Goal: Task Accomplishment & Management: Manage account settings

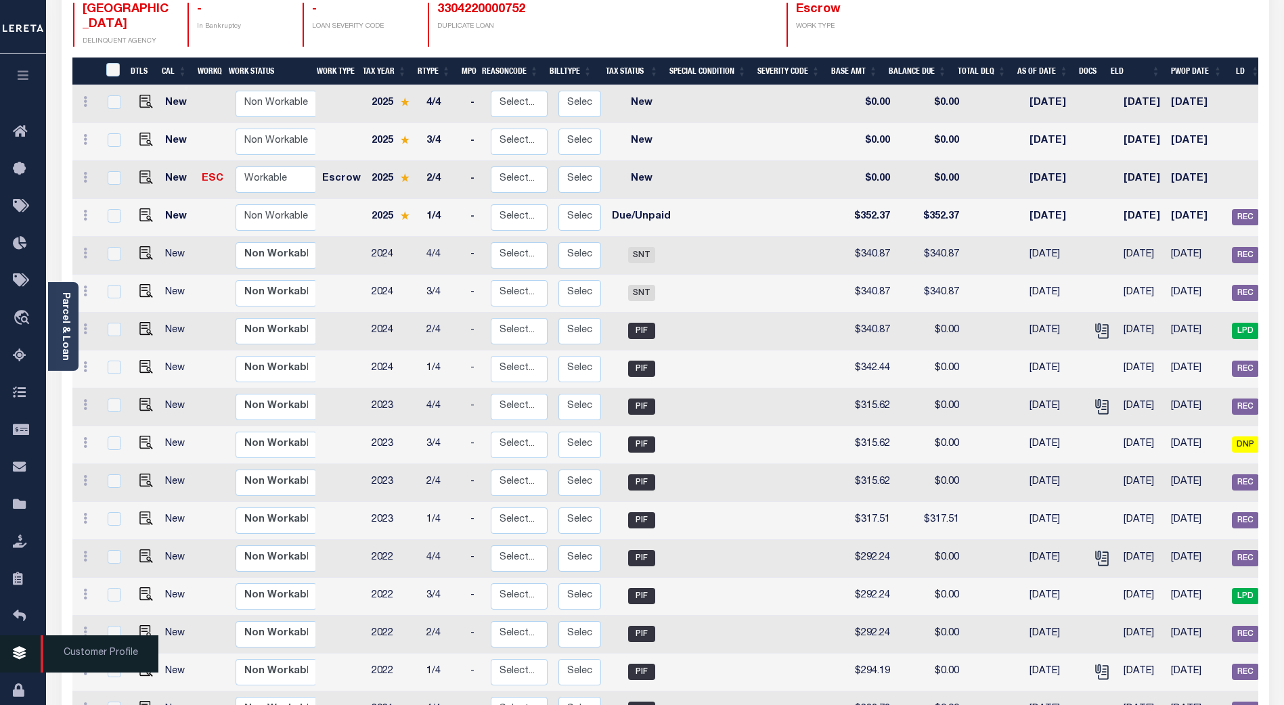
scroll to position [202, 0]
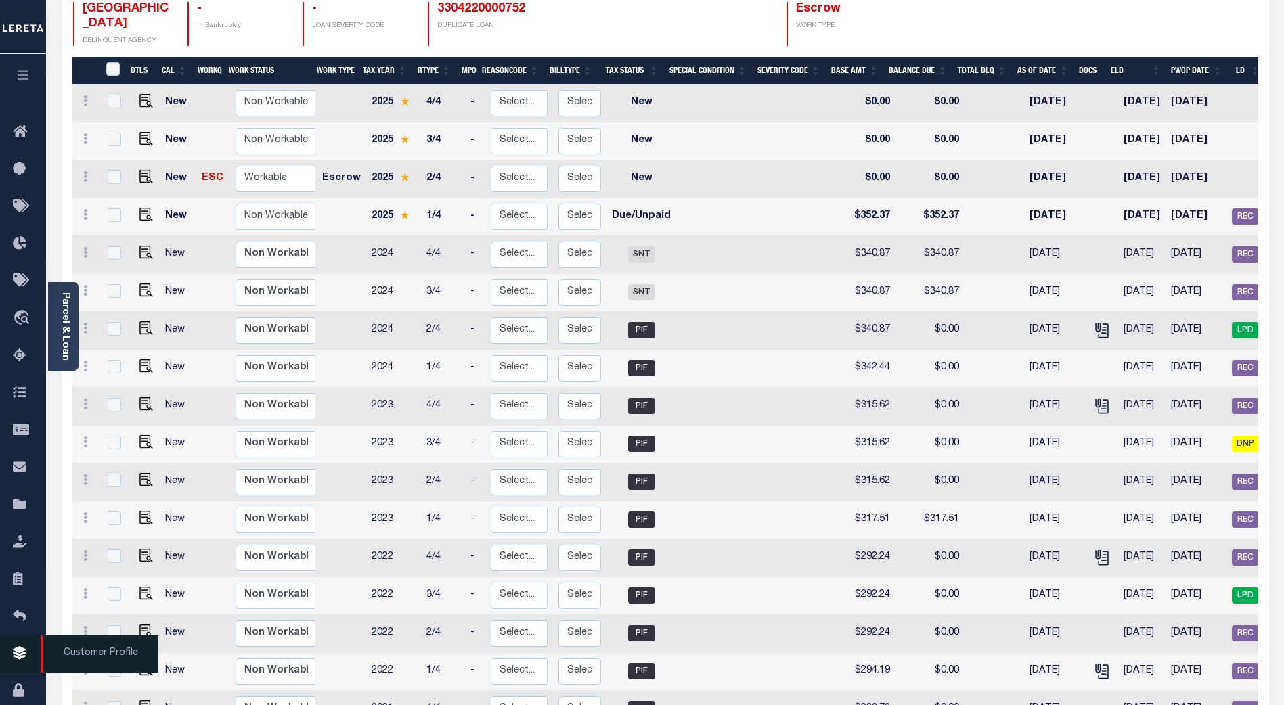
click at [18, 659] on icon at bounding box center [24, 654] width 22 height 17
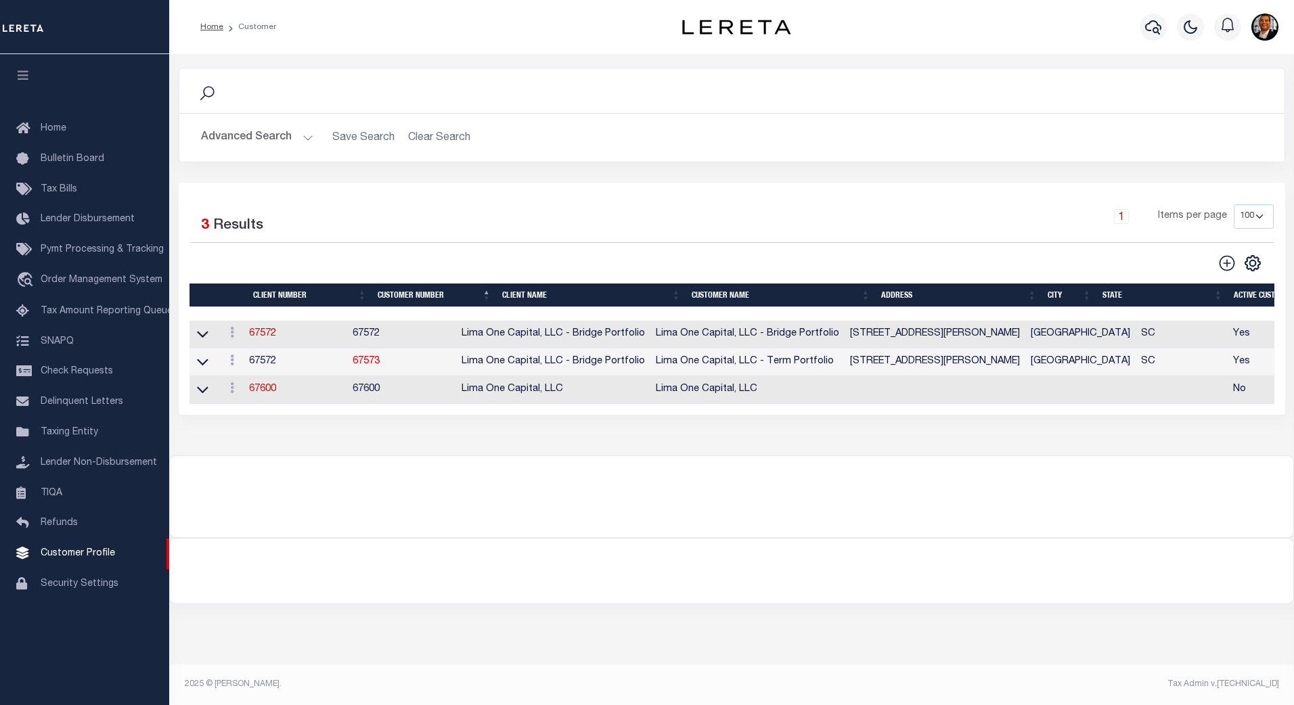
click at [303, 139] on button "Advanced Search" at bounding box center [257, 138] width 112 height 26
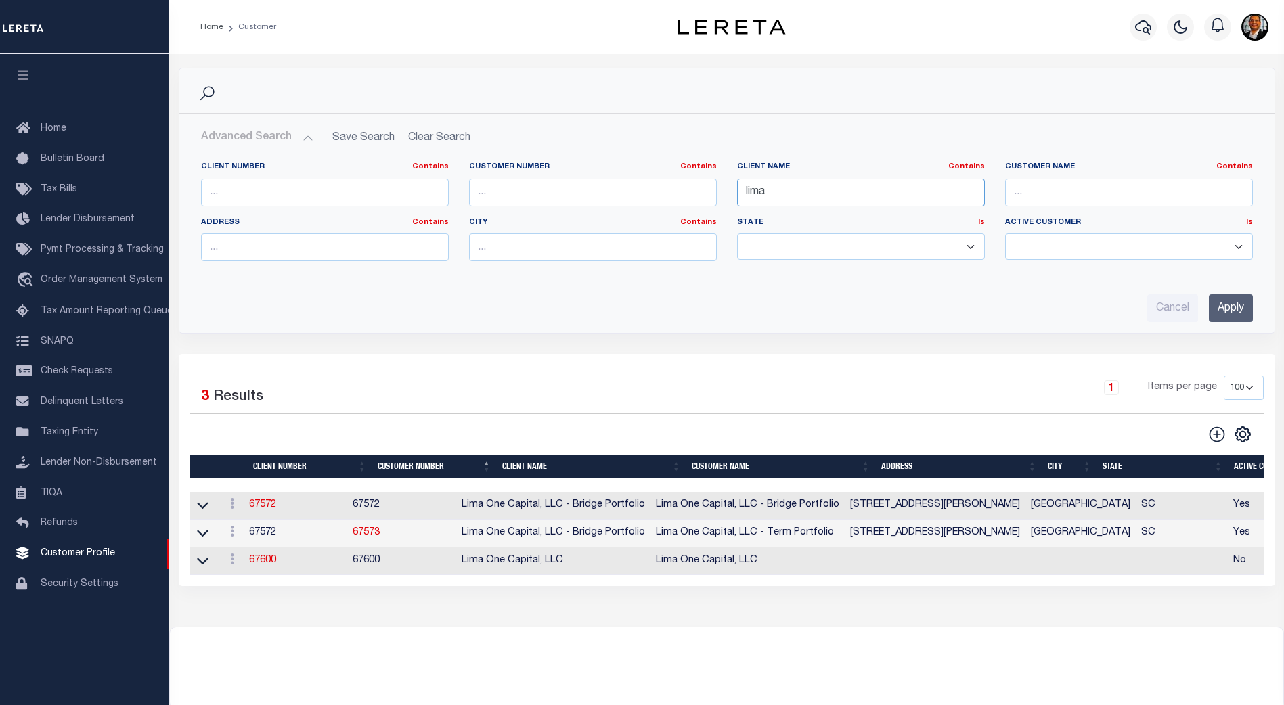
drag, startPoint x: 786, startPoint y: 191, endPoint x: 690, endPoint y: 192, distance: 95.4
click at [690, 192] on div "Client Number Contains Contains Is Customer Number Contains Contains Is Contains" at bounding box center [727, 217] width 1072 height 110
click at [256, 197] on input "text" at bounding box center [325, 193] width 248 height 28
type input "2135"
click at [1240, 309] on input "Apply" at bounding box center [1231, 308] width 44 height 28
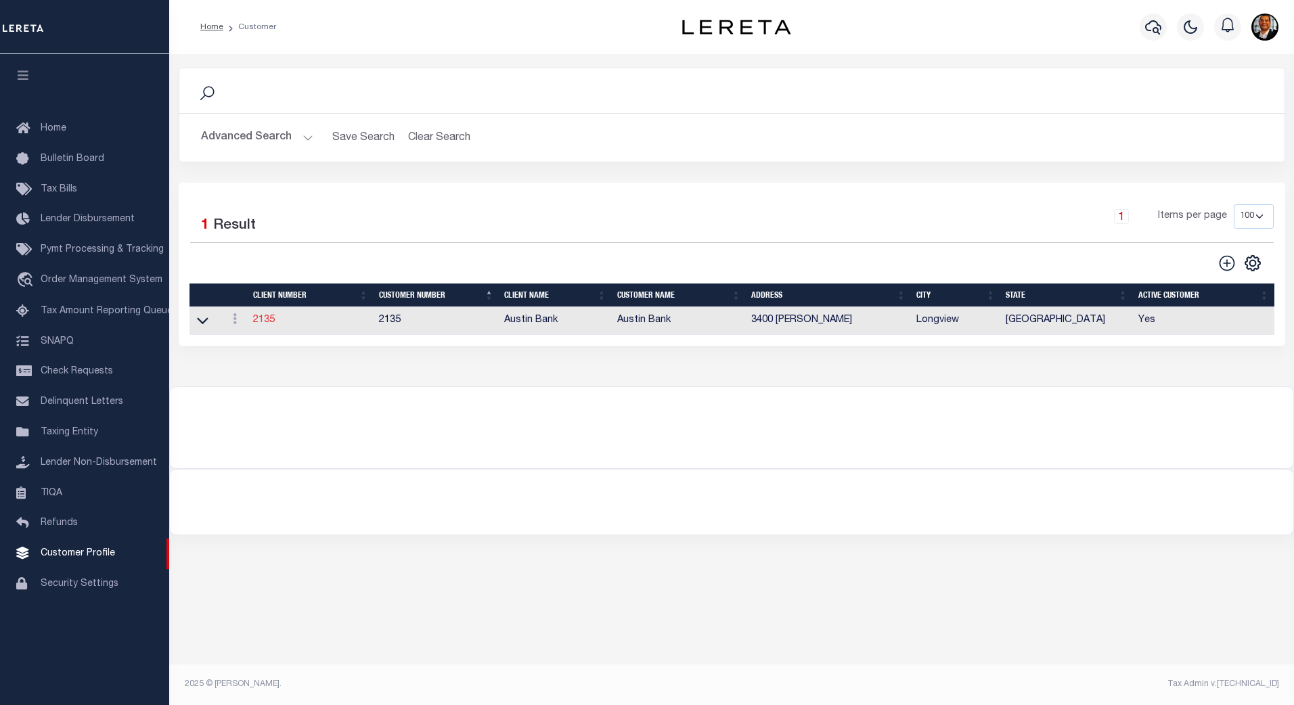
click at [262, 319] on link "2135" at bounding box center [264, 319] width 22 height 9
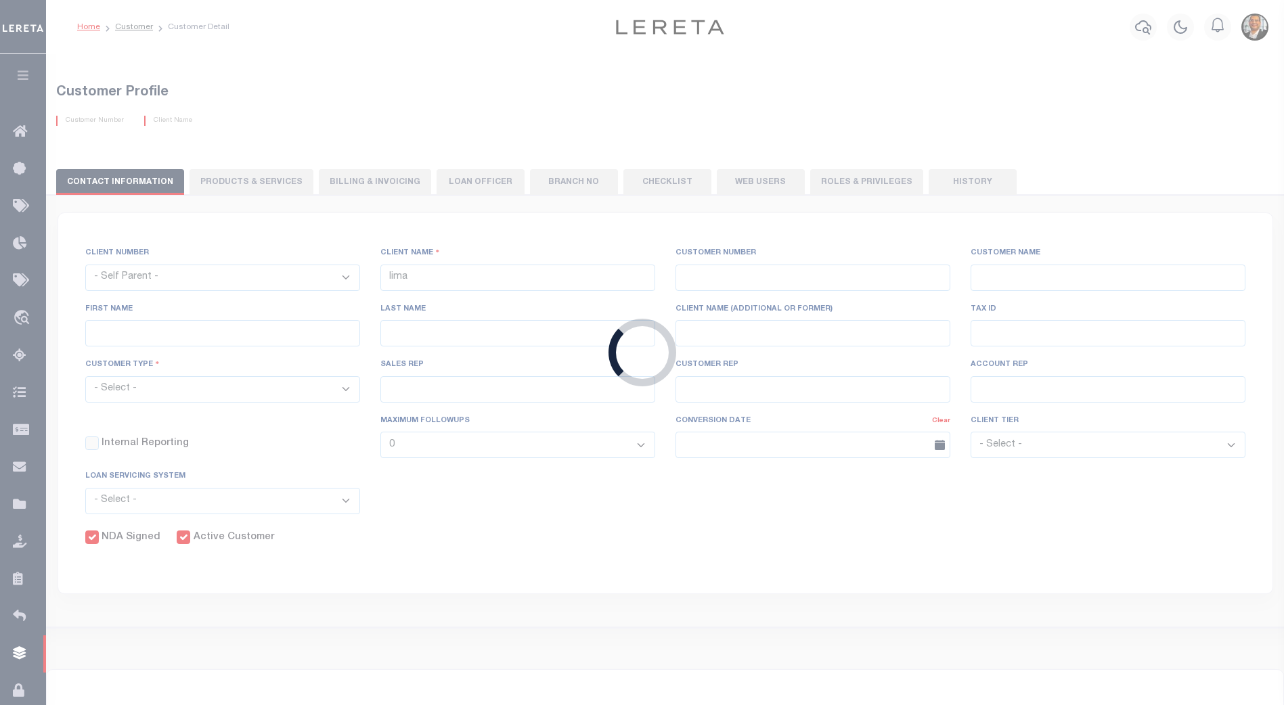
select select
type input "Austin Bank"
type input "2135"
type input "Austin Bank"
type input "Shannon"
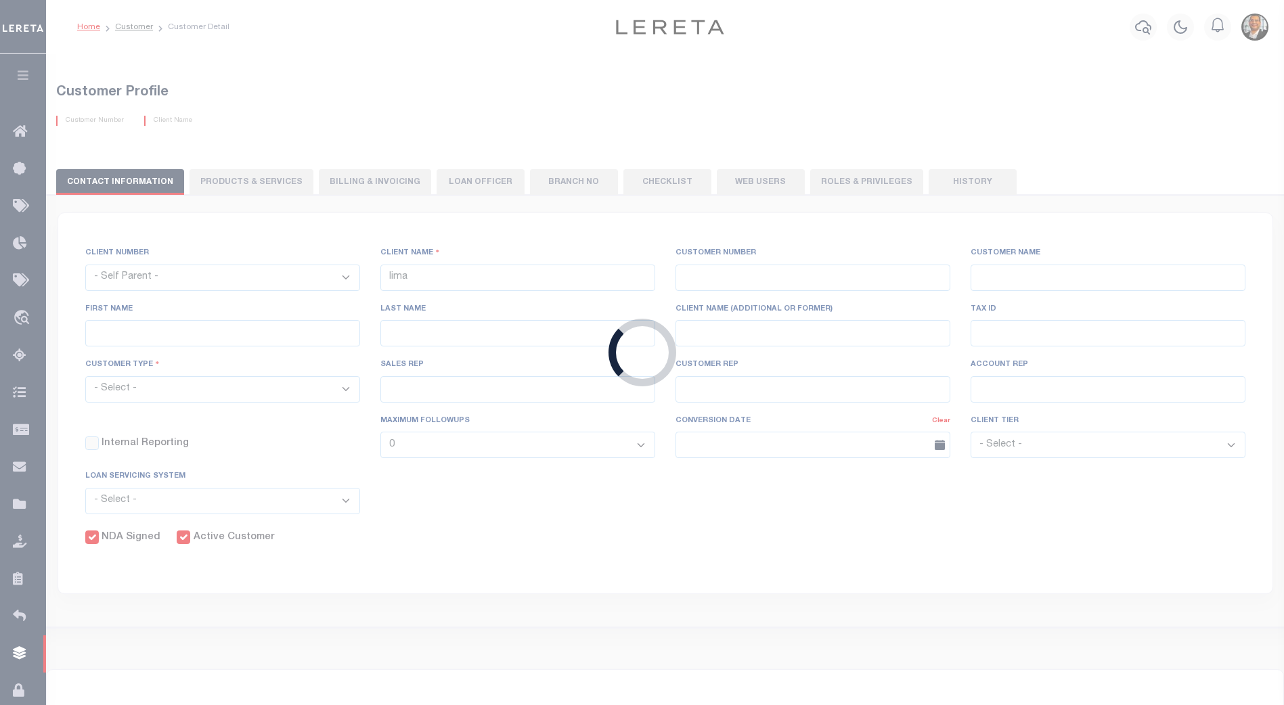
type input "Seay"
select select "Mixed Portfolio"
type input "John S"
type input "Paula Kitchens"
type input "Anthony Targhetta"
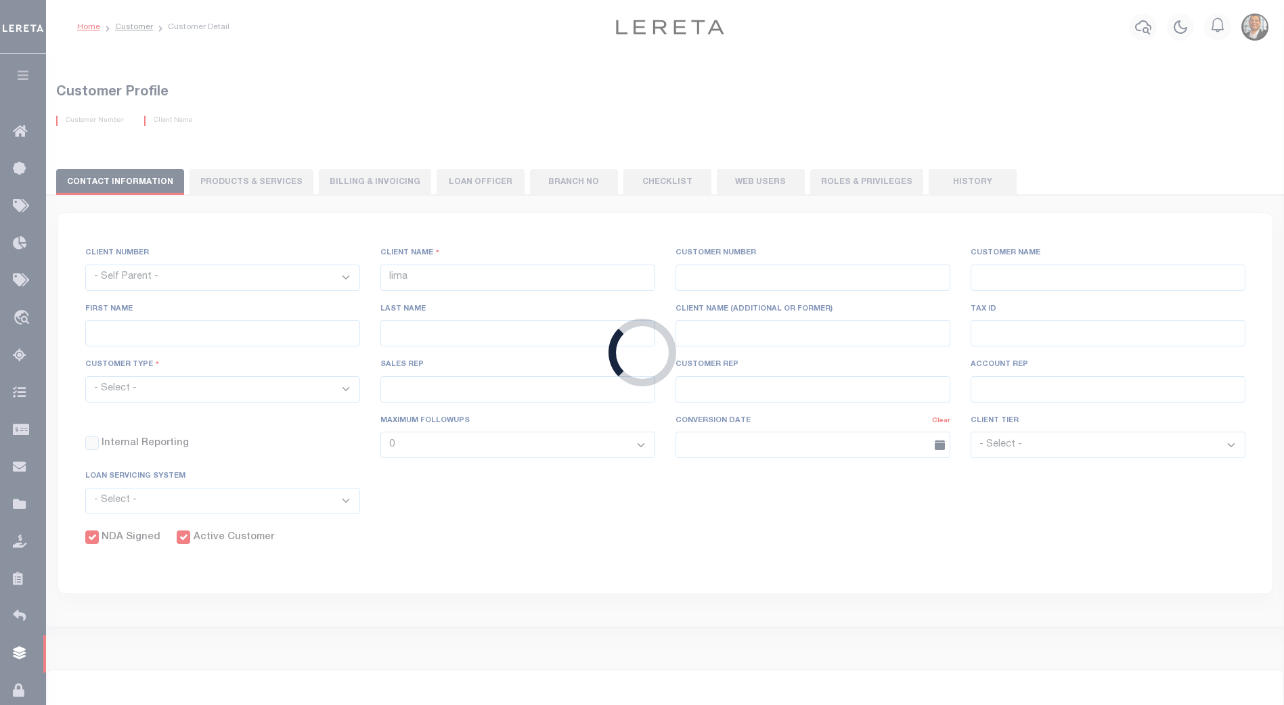
select select "FIS"
checkbox input "true"
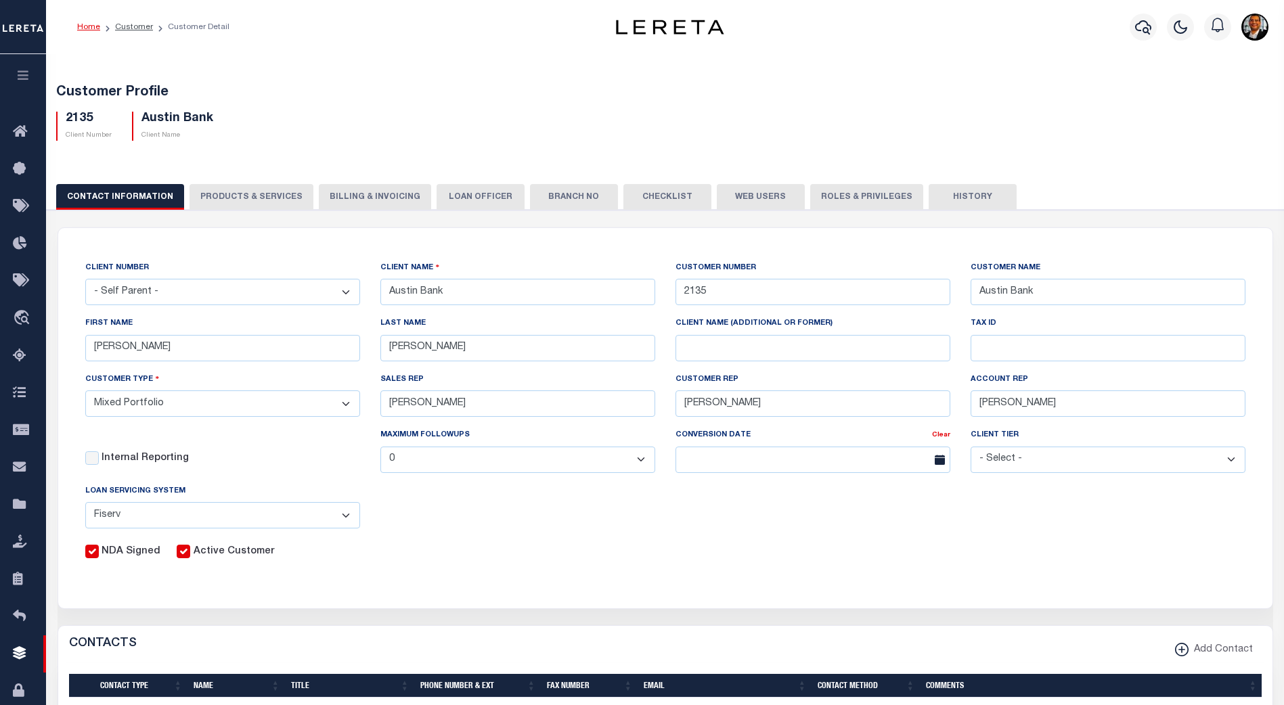
click at [553, 196] on button "Branch No" at bounding box center [574, 197] width 88 height 26
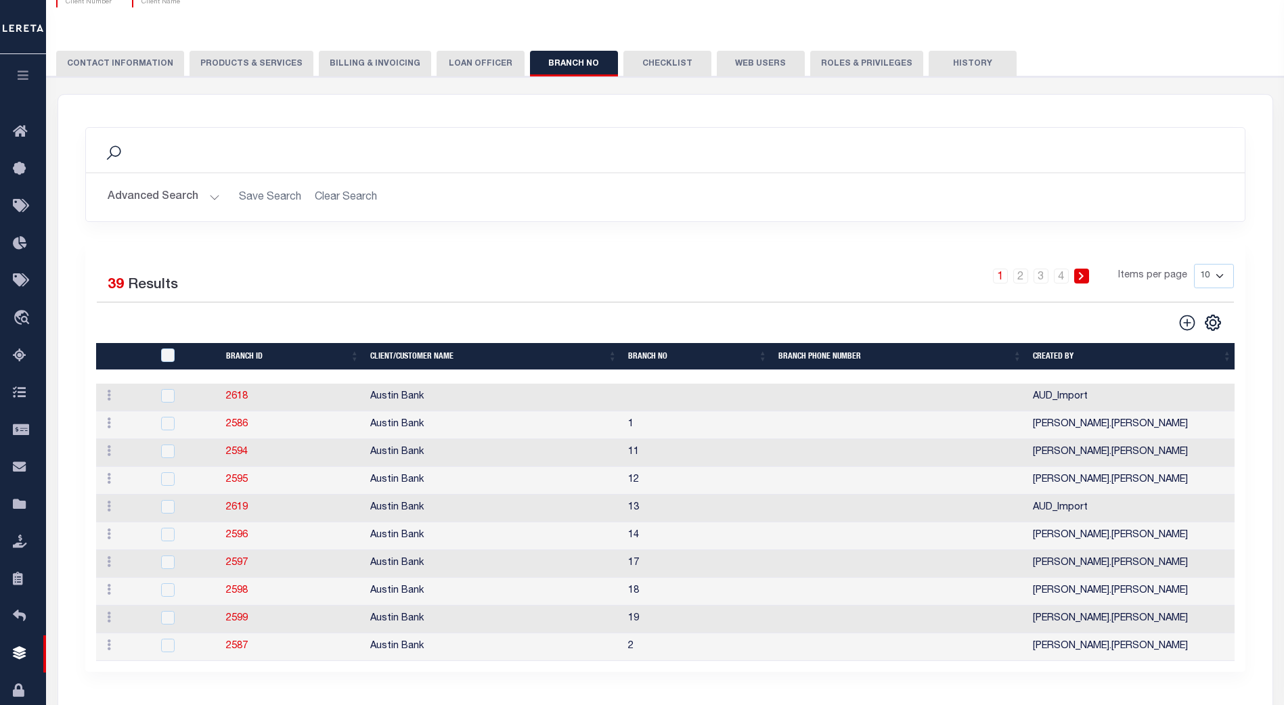
scroll to position [134, 0]
click at [672, 353] on th "BRANCH NO" at bounding box center [698, 356] width 150 height 28
click at [685, 355] on th "BRANCH NO" at bounding box center [698, 356] width 150 height 28
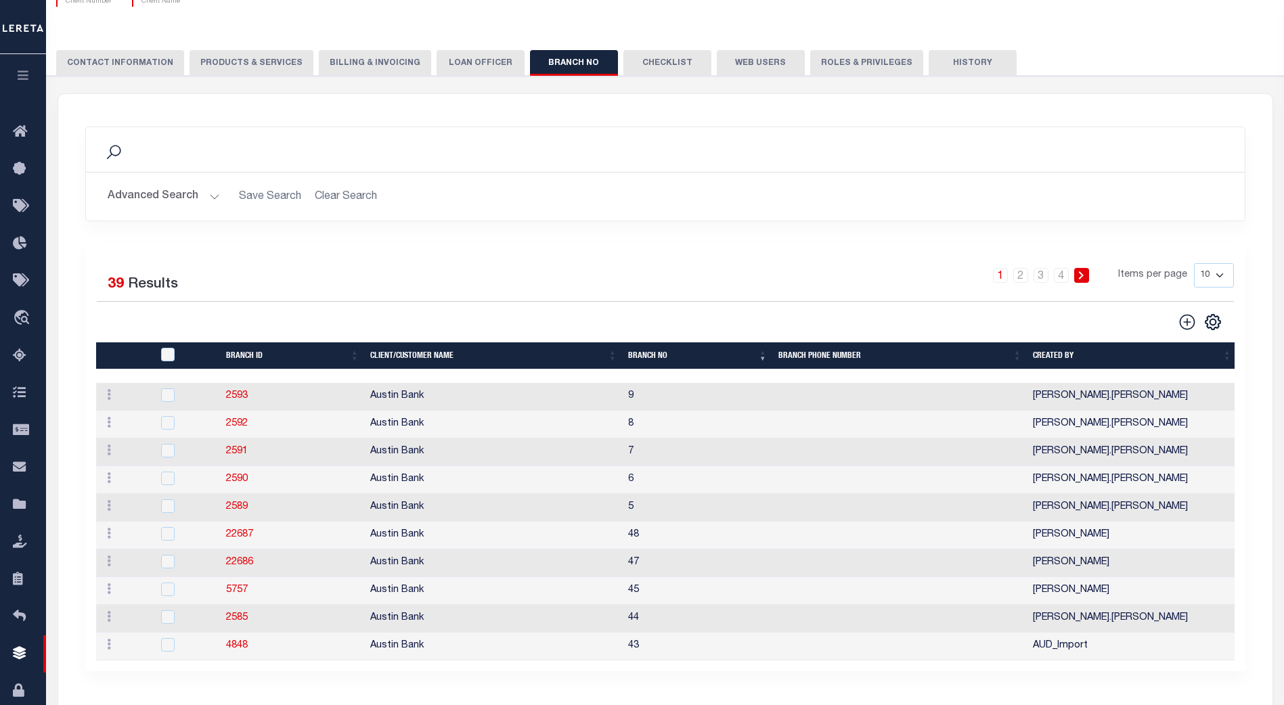
click at [686, 360] on th "BRANCH NO" at bounding box center [698, 356] width 150 height 28
drag, startPoint x: 472, startPoint y: 59, endPoint x: 465, endPoint y: 62, distance: 7.6
click at [470, 59] on button "LOAN OFFICER" at bounding box center [480, 63] width 88 height 26
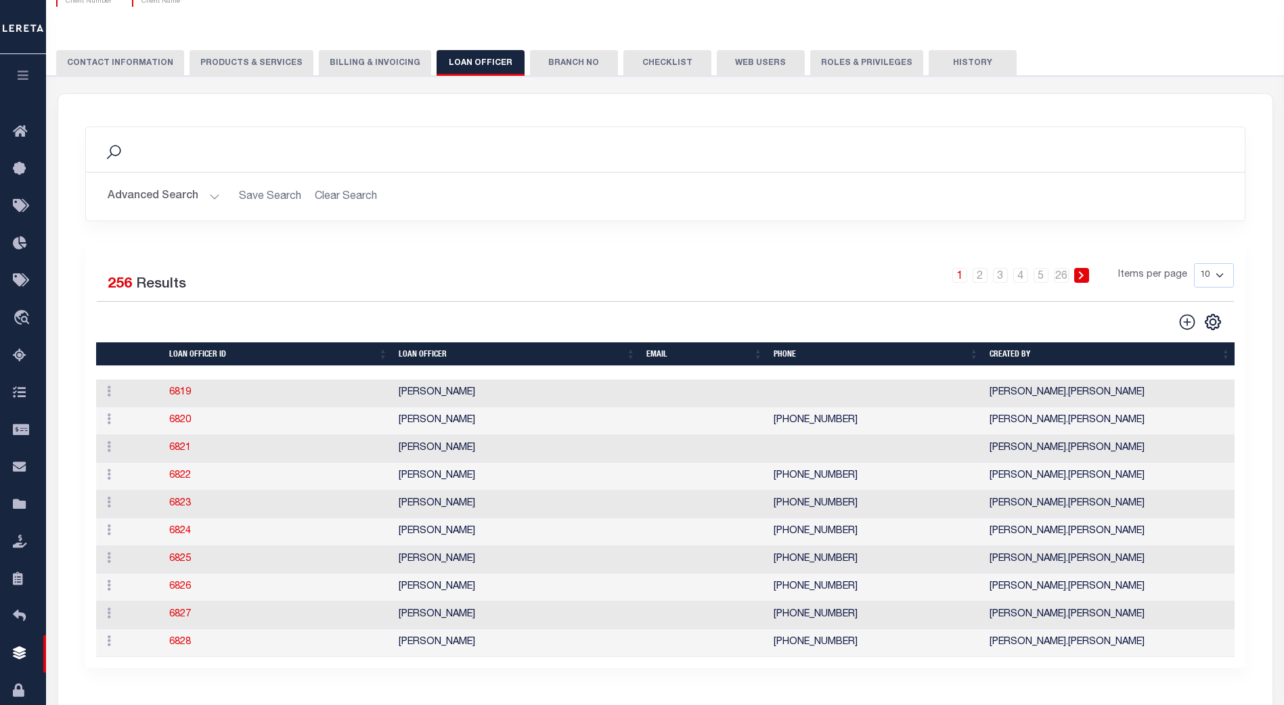
click at [423, 352] on th "LOAN OFFICER" at bounding box center [517, 354] width 248 height 24
